Goal: Task Accomplishment & Management: Manage account settings

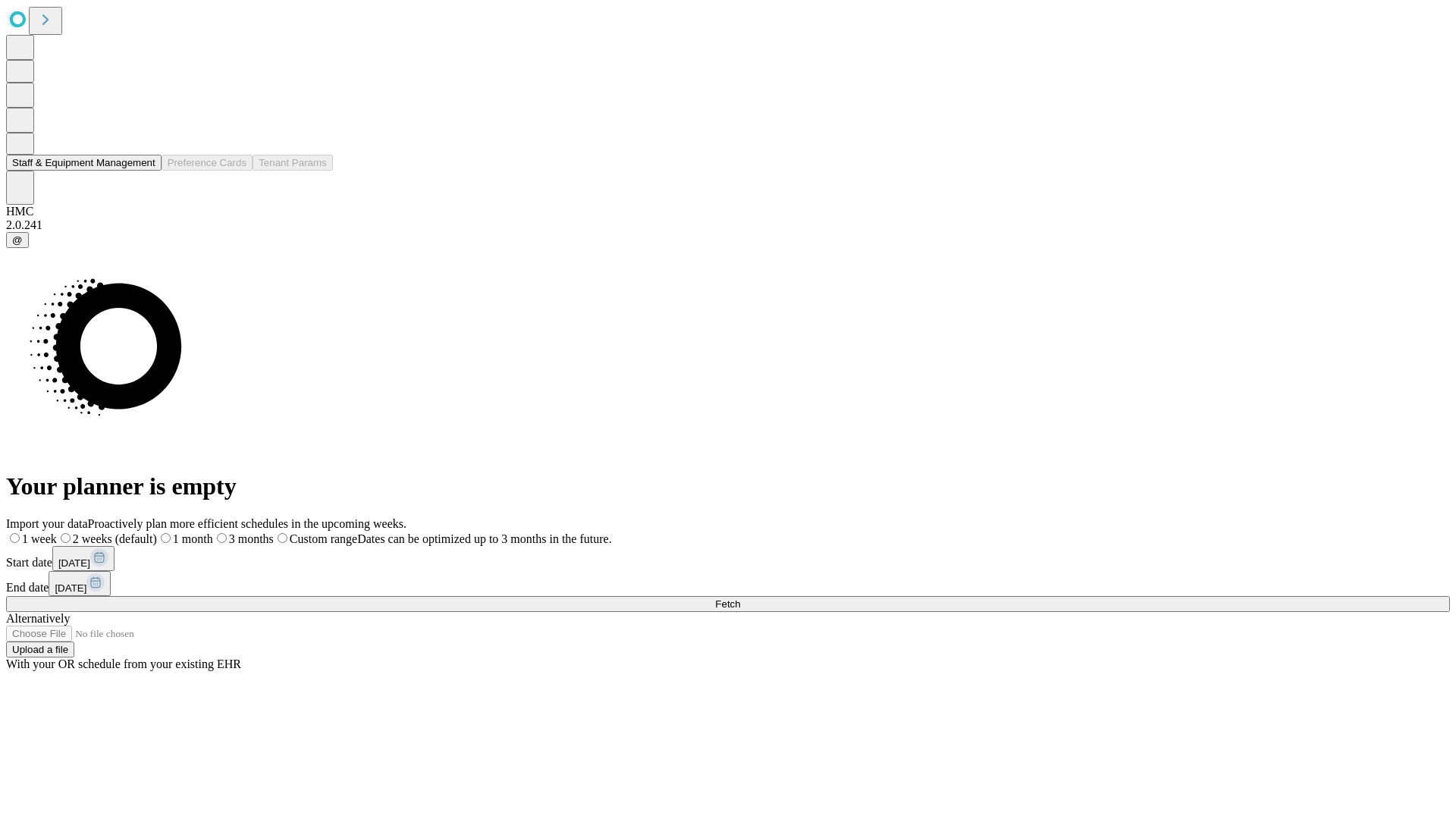
click at [142, 170] on button "Staff & Equipment Management" at bounding box center [83, 162] width 156 height 16
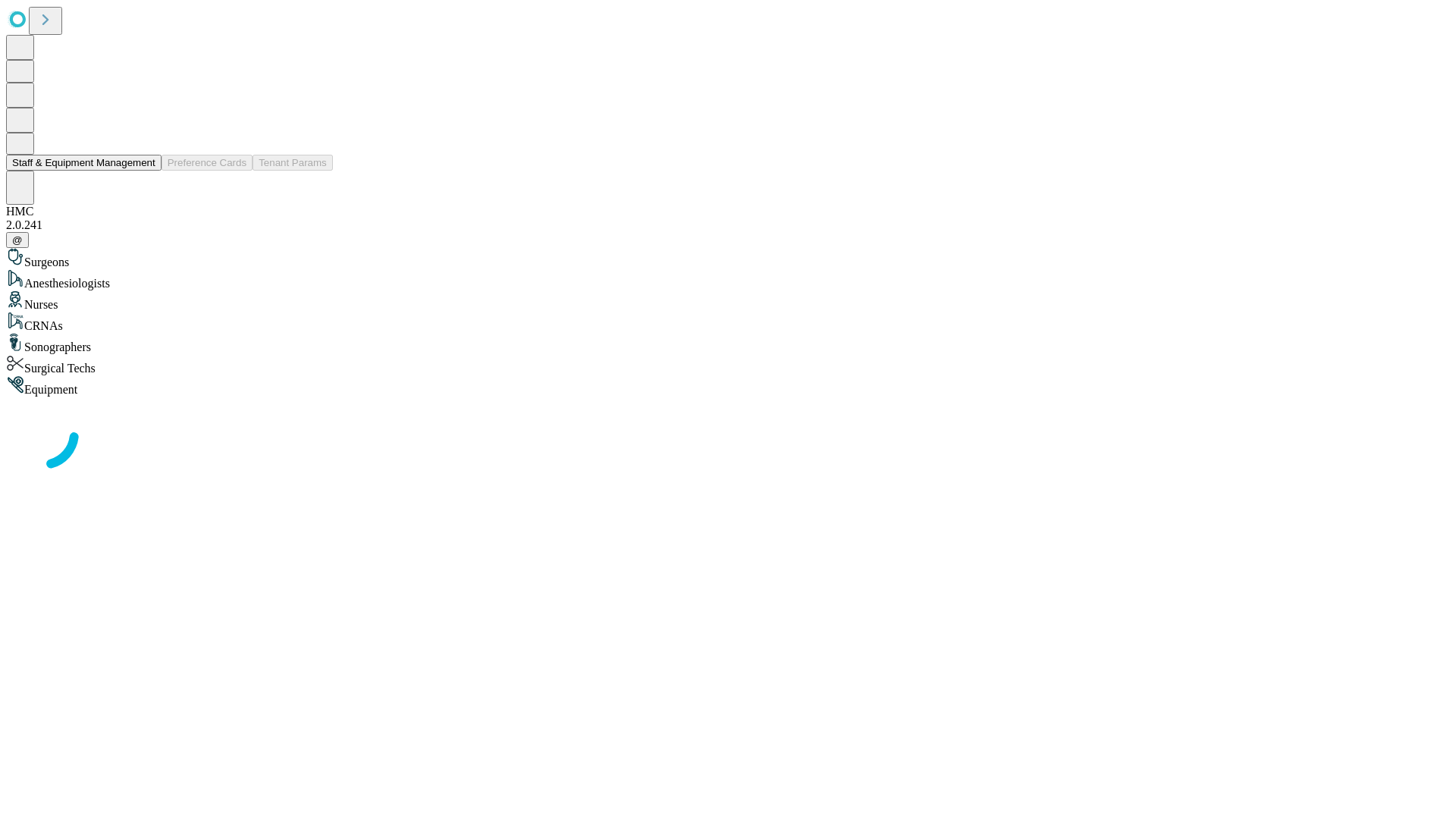
click at [145, 170] on button "Staff & Equipment Management" at bounding box center [83, 162] width 156 height 16
